Goal: Task Accomplishment & Management: Manage account settings

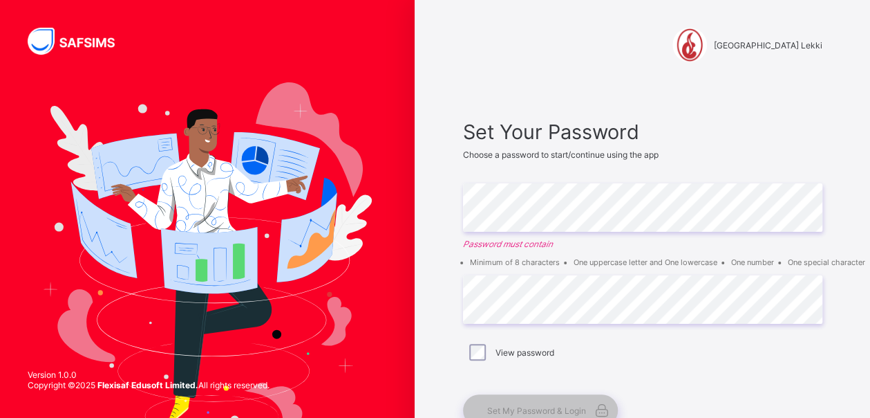
click at [714, 133] on span "Set Your Password" at bounding box center [642, 132] width 359 height 24
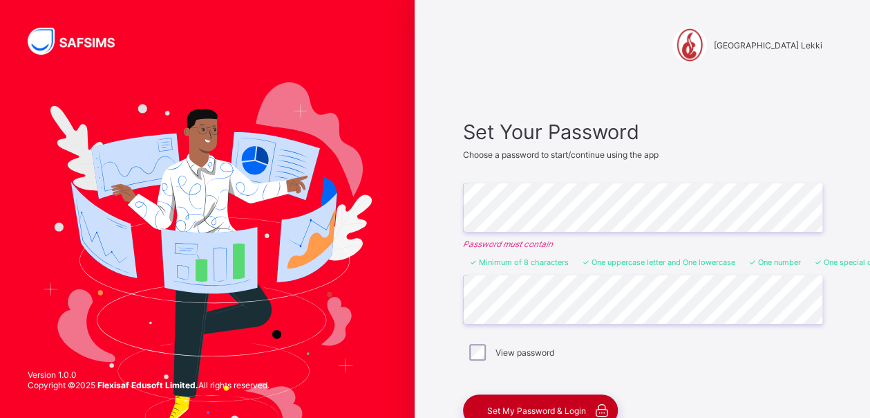
scroll to position [98, 0]
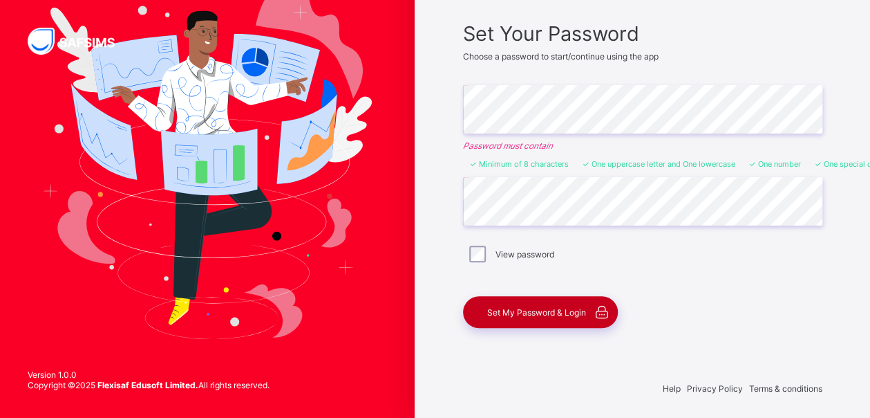
click at [579, 308] on span "Set My Password & Login" at bounding box center [536, 312] width 99 height 10
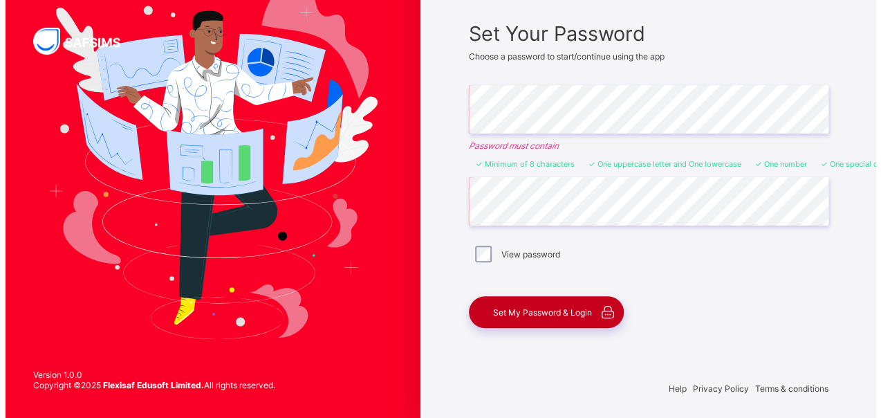
scroll to position [0, 0]
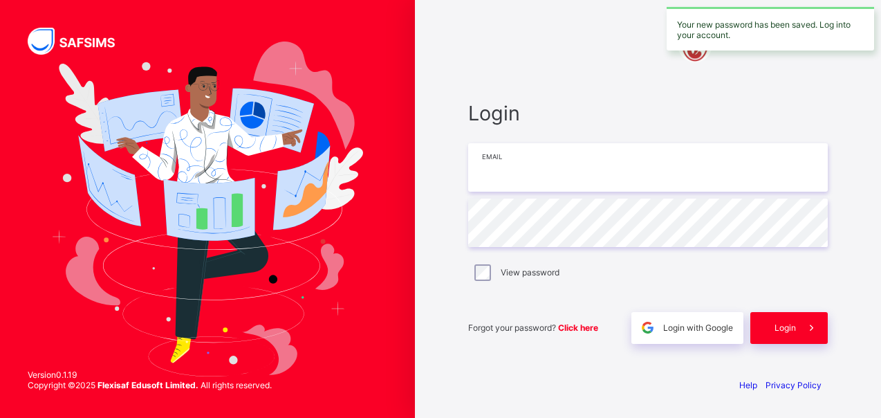
type input "**********"
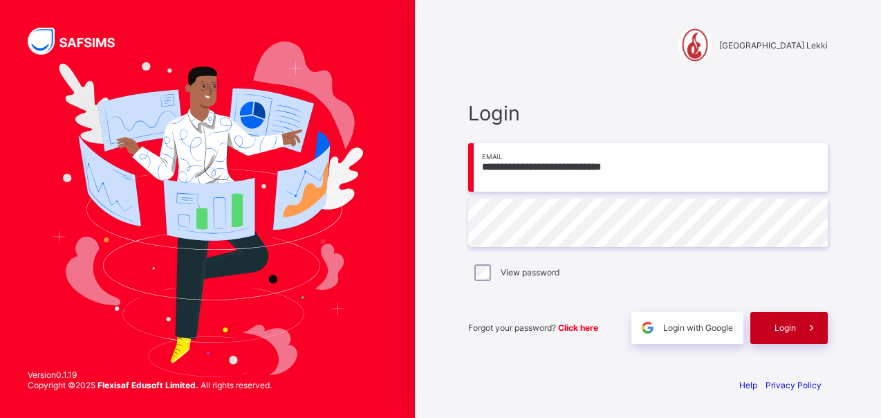
click at [791, 330] on span "Login" at bounding box center [784, 327] width 21 height 10
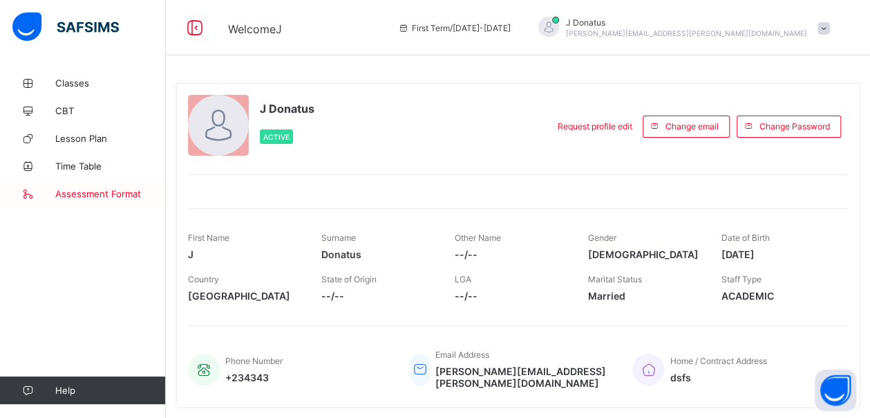
click at [87, 196] on span "Assessment Format" at bounding box center [110, 193] width 111 height 11
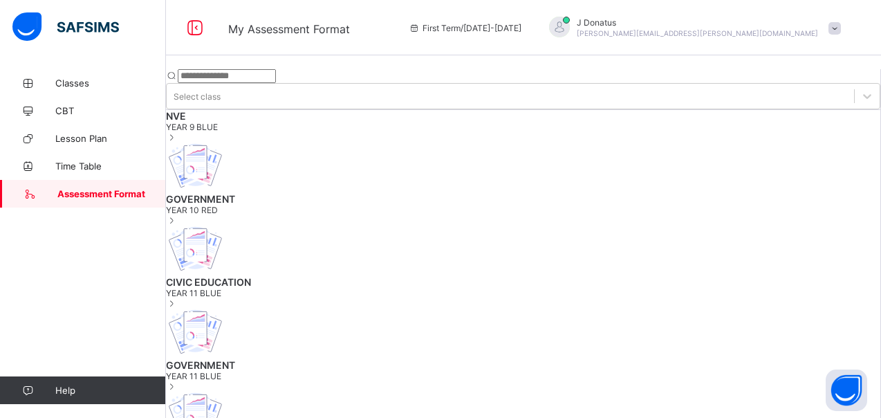
click at [311, 132] on span "YEAR 9 BLUE" at bounding box center [523, 127] width 714 height 10
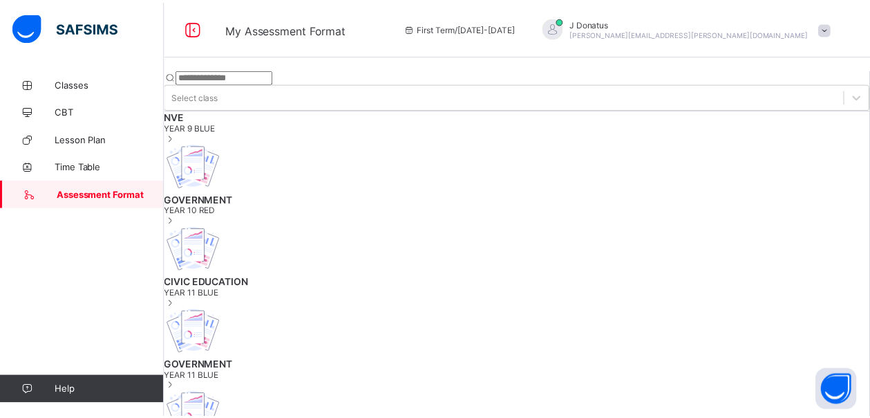
scroll to position [248, 0]
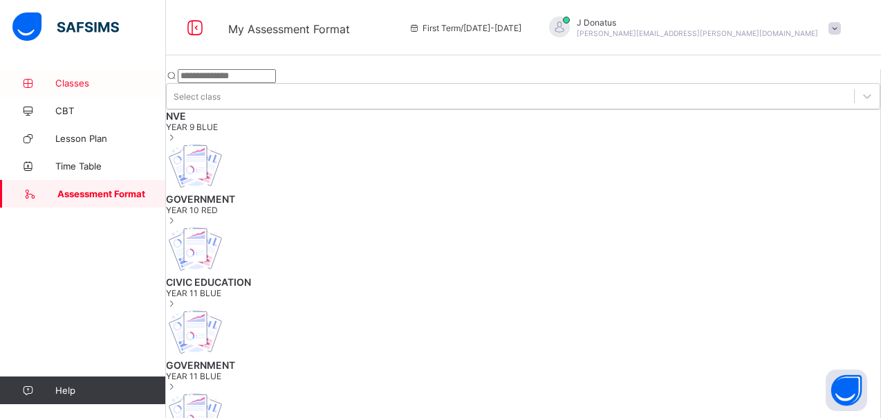
click at [97, 79] on span "Classes" at bounding box center [110, 82] width 111 height 11
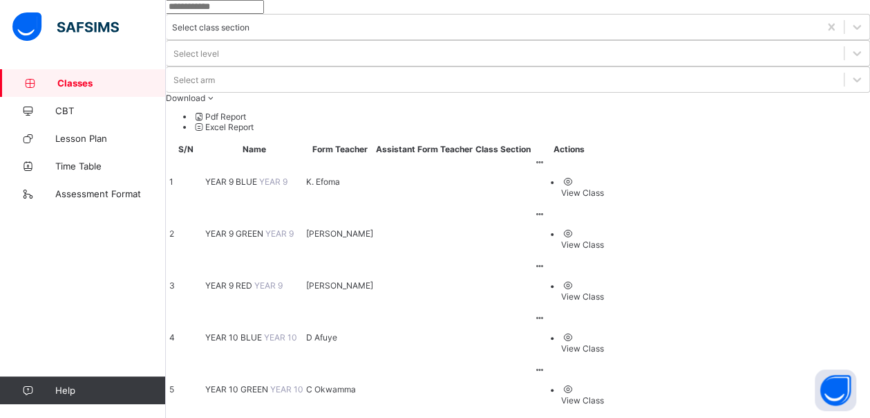
scroll to position [69, 0]
